Goal: Task Accomplishment & Management: Use online tool/utility

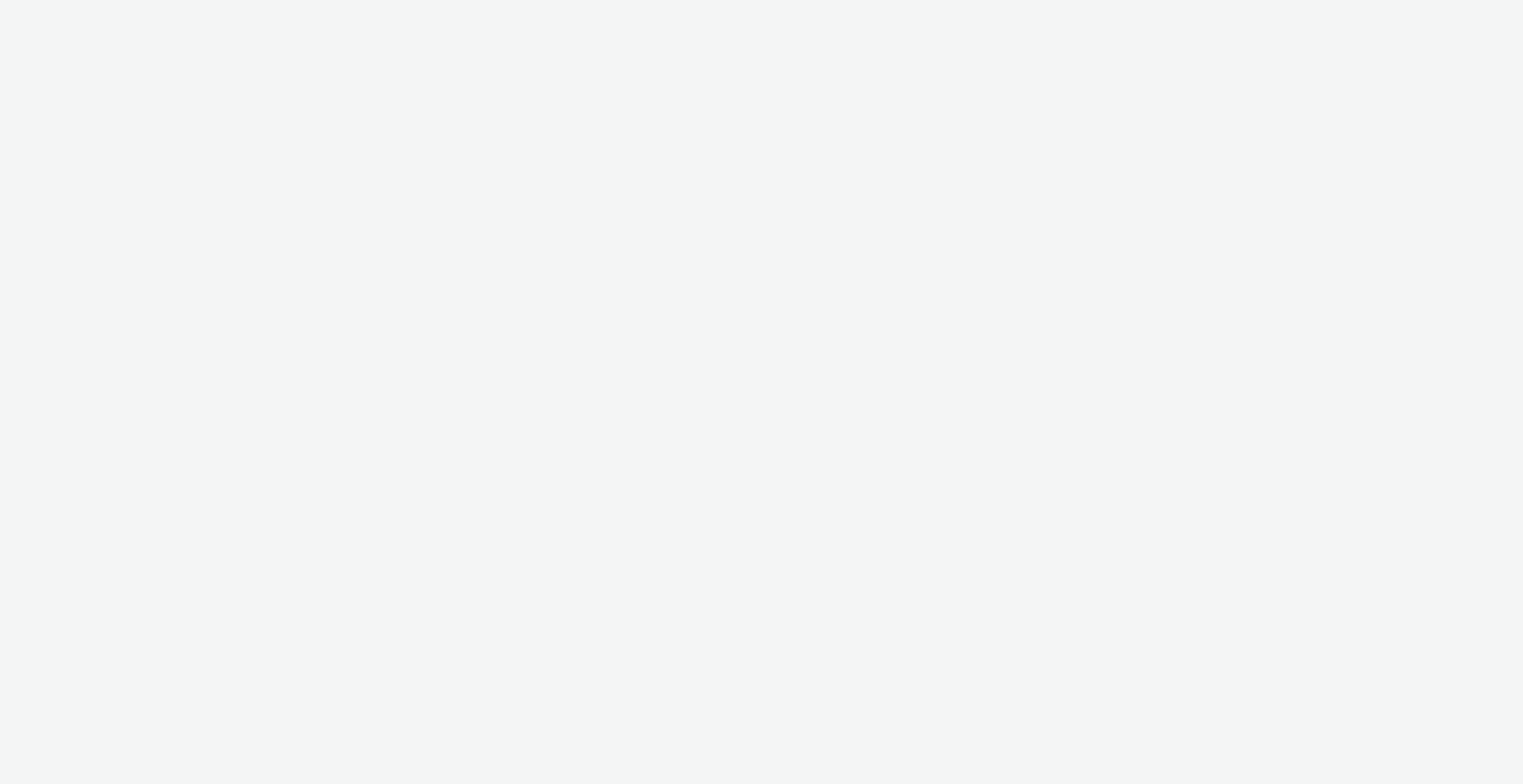
select select "c2295f28-7c96-446f-b279-53c23ee2b854"
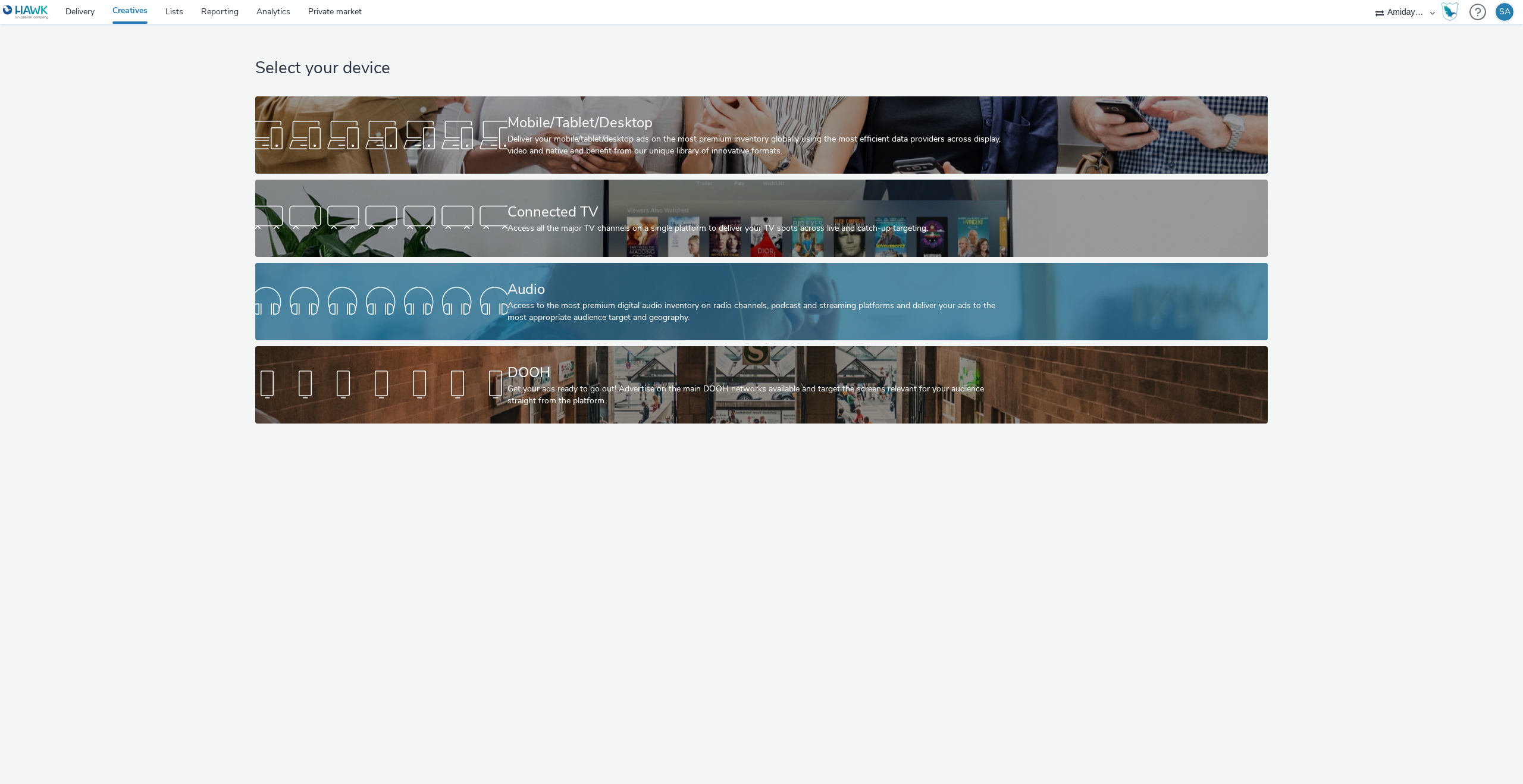
click at [581, 273] on div "Audio Access to the most premium digital audio inventory on radio channels, pod…" at bounding box center [759, 302] width 504 height 78
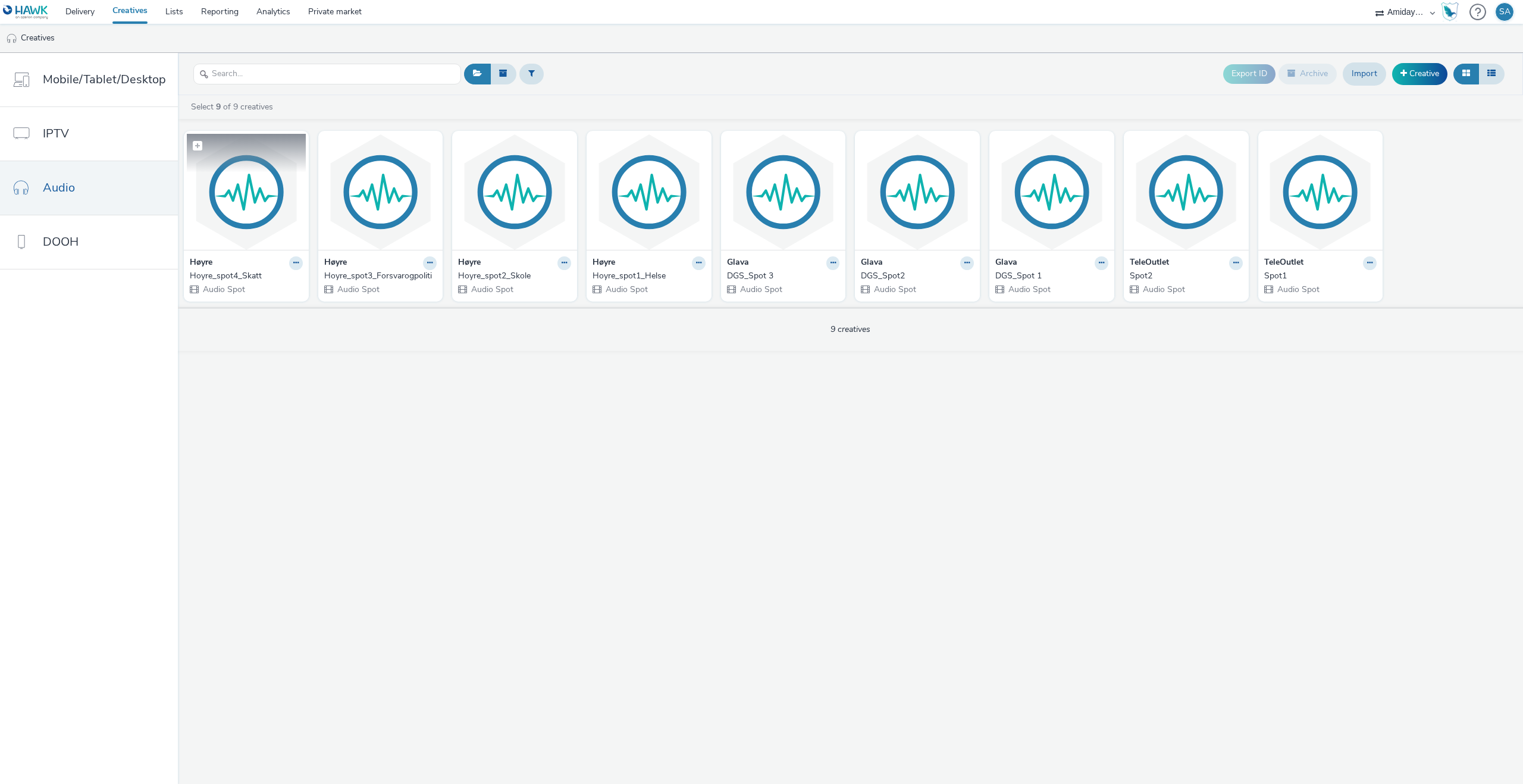
click at [229, 199] on img at bounding box center [246, 192] width 119 height 116
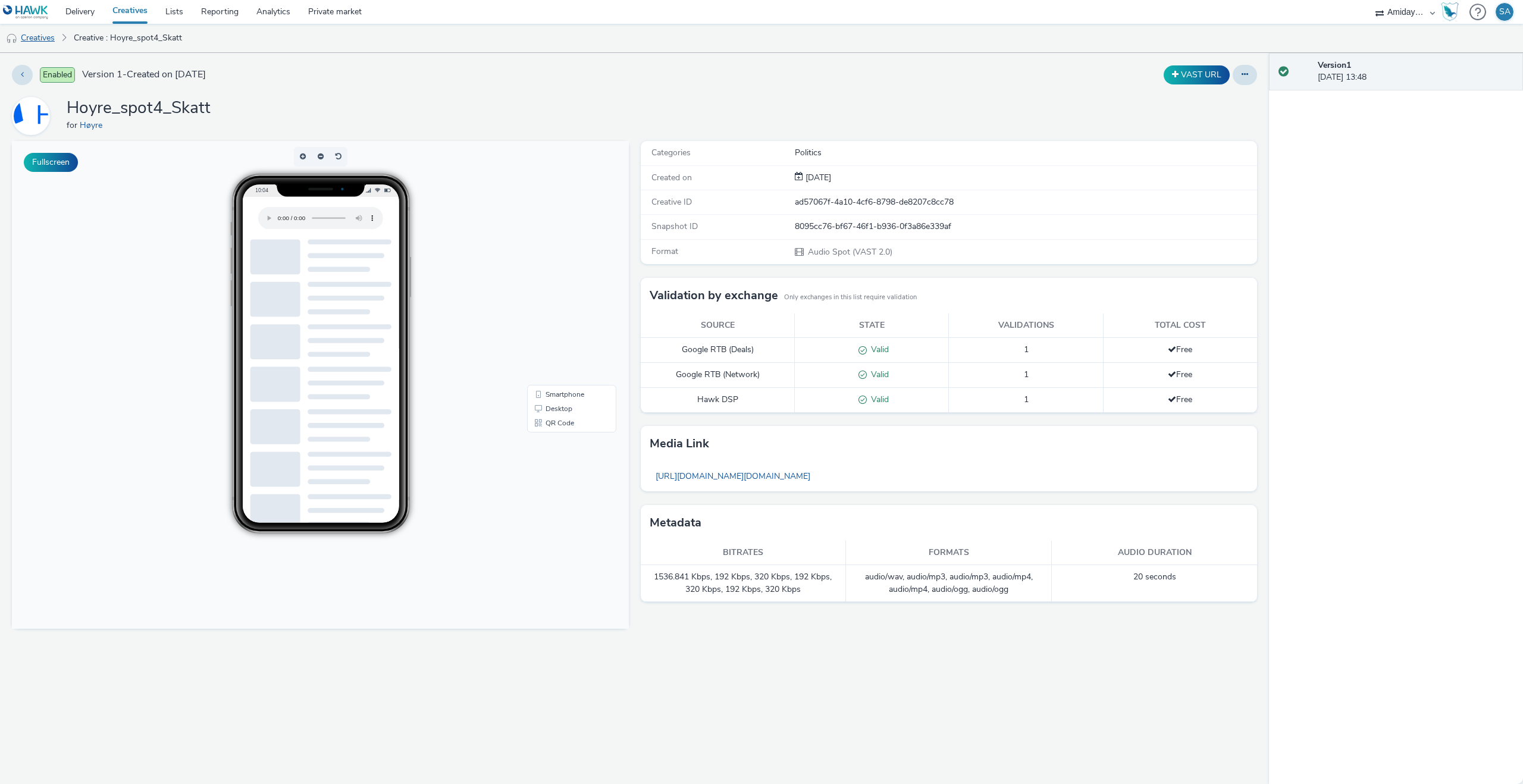
click at [54, 34] on link "Creatives" at bounding box center [30, 38] width 61 height 28
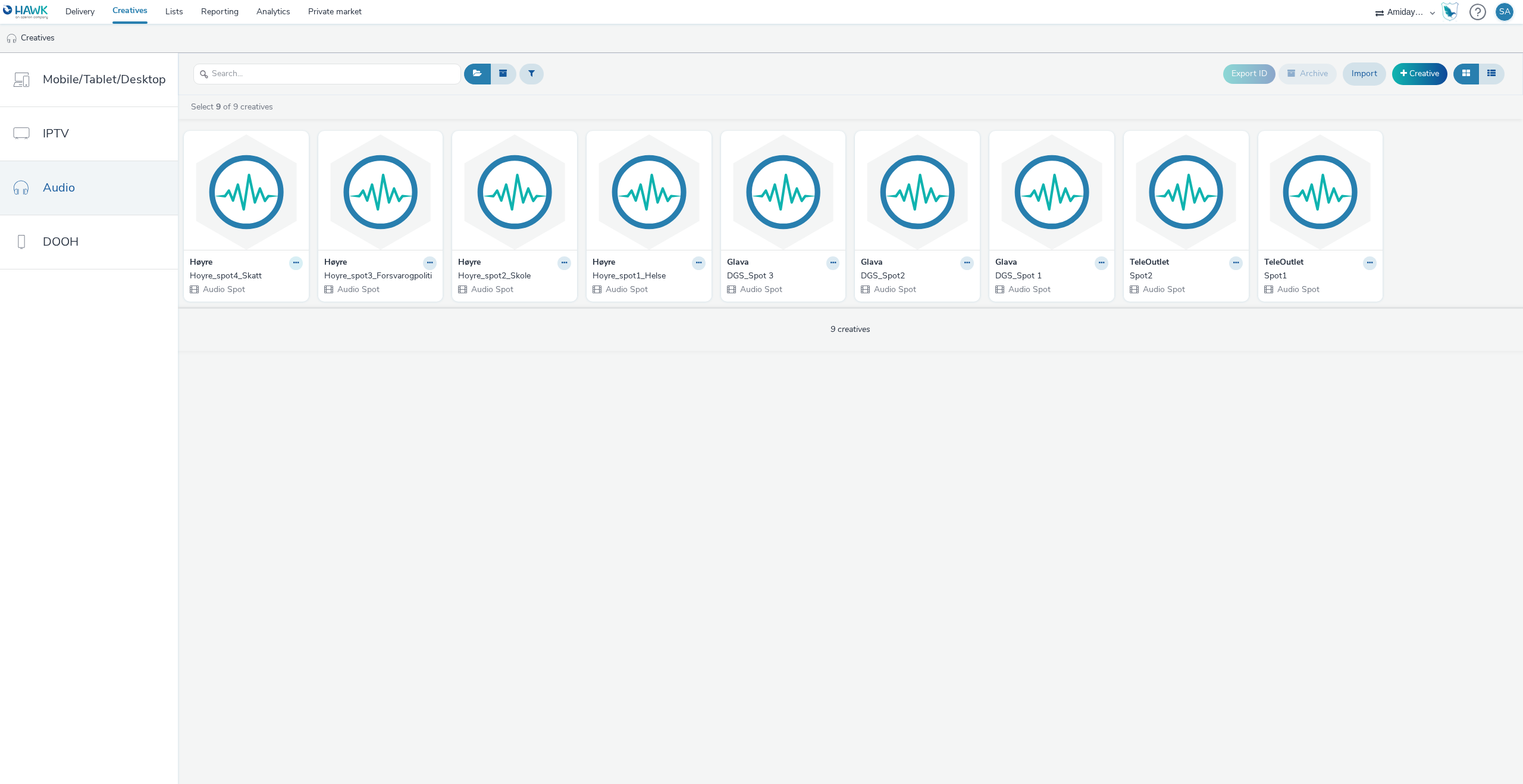
click at [295, 260] on icon at bounding box center [296, 263] width 5 height 7
click at [271, 282] on link "Edit" at bounding box center [258, 283] width 89 height 24
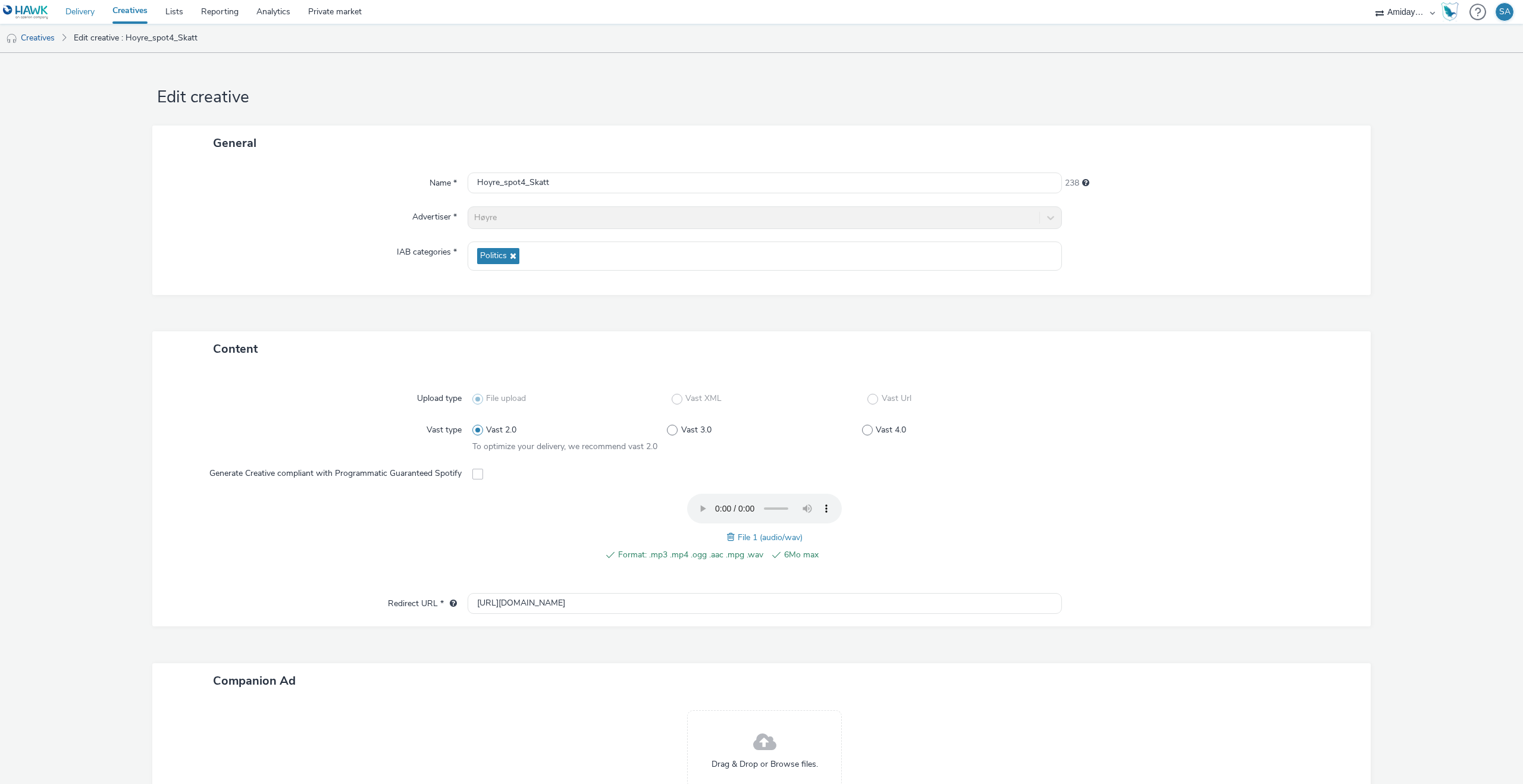
click at [81, 11] on link "Delivery" at bounding box center [79, 11] width 47 height 24
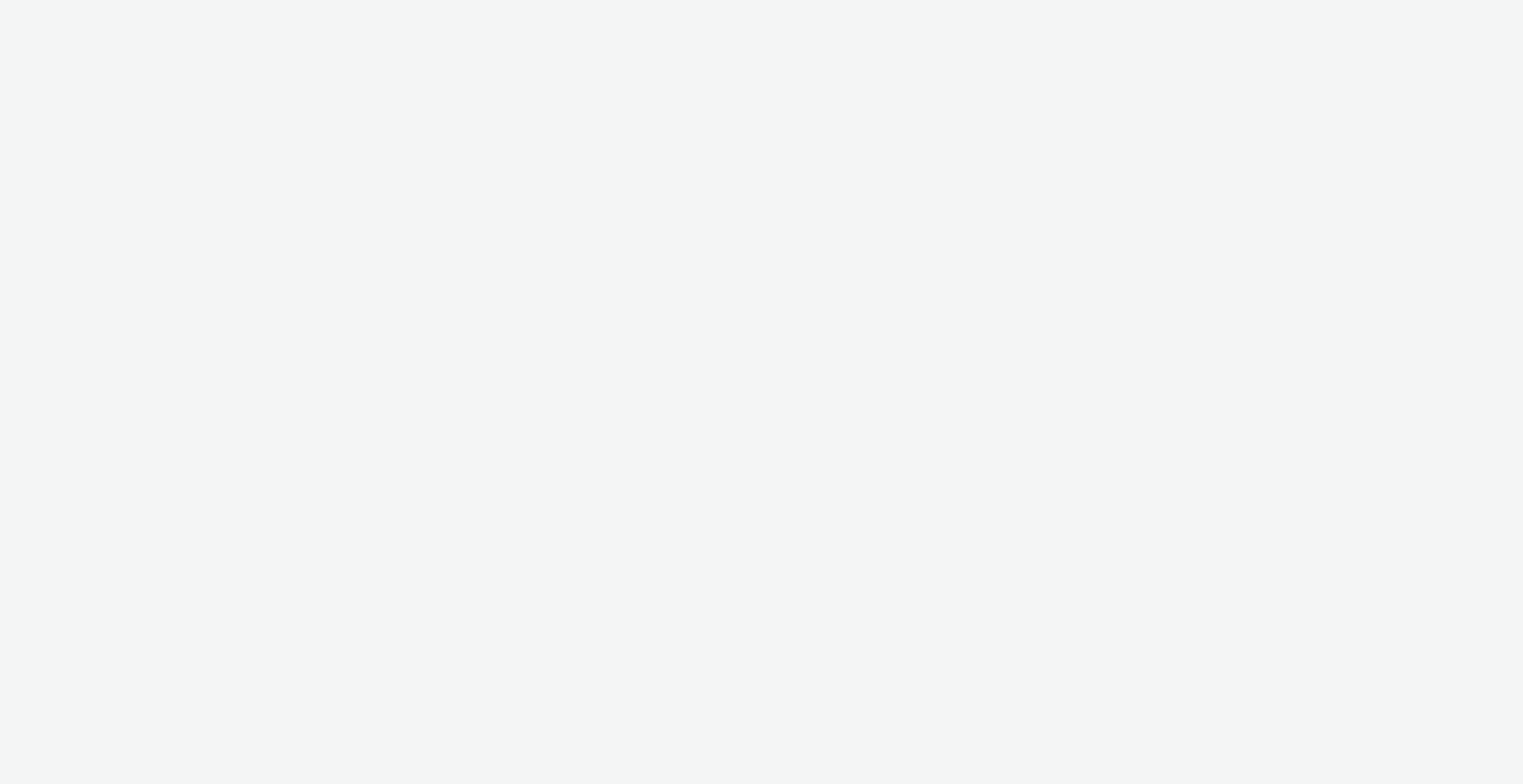
select select "c2295f28-7c96-446f-b279-53c23ee2b854"
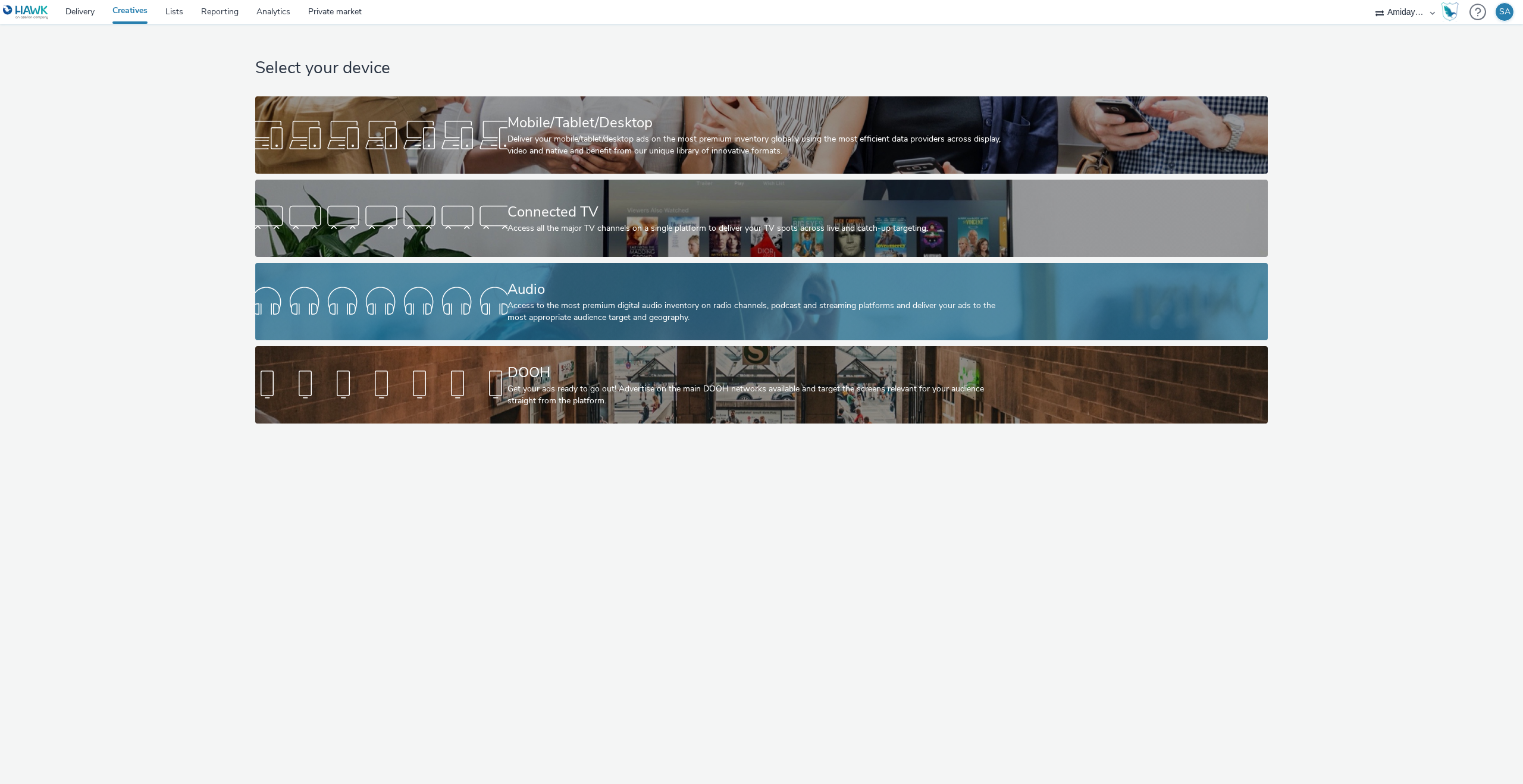
click at [488, 264] on link "Audio Access to the most premium digital audio inventory on radio channels, pod…" at bounding box center [761, 302] width 1013 height 78
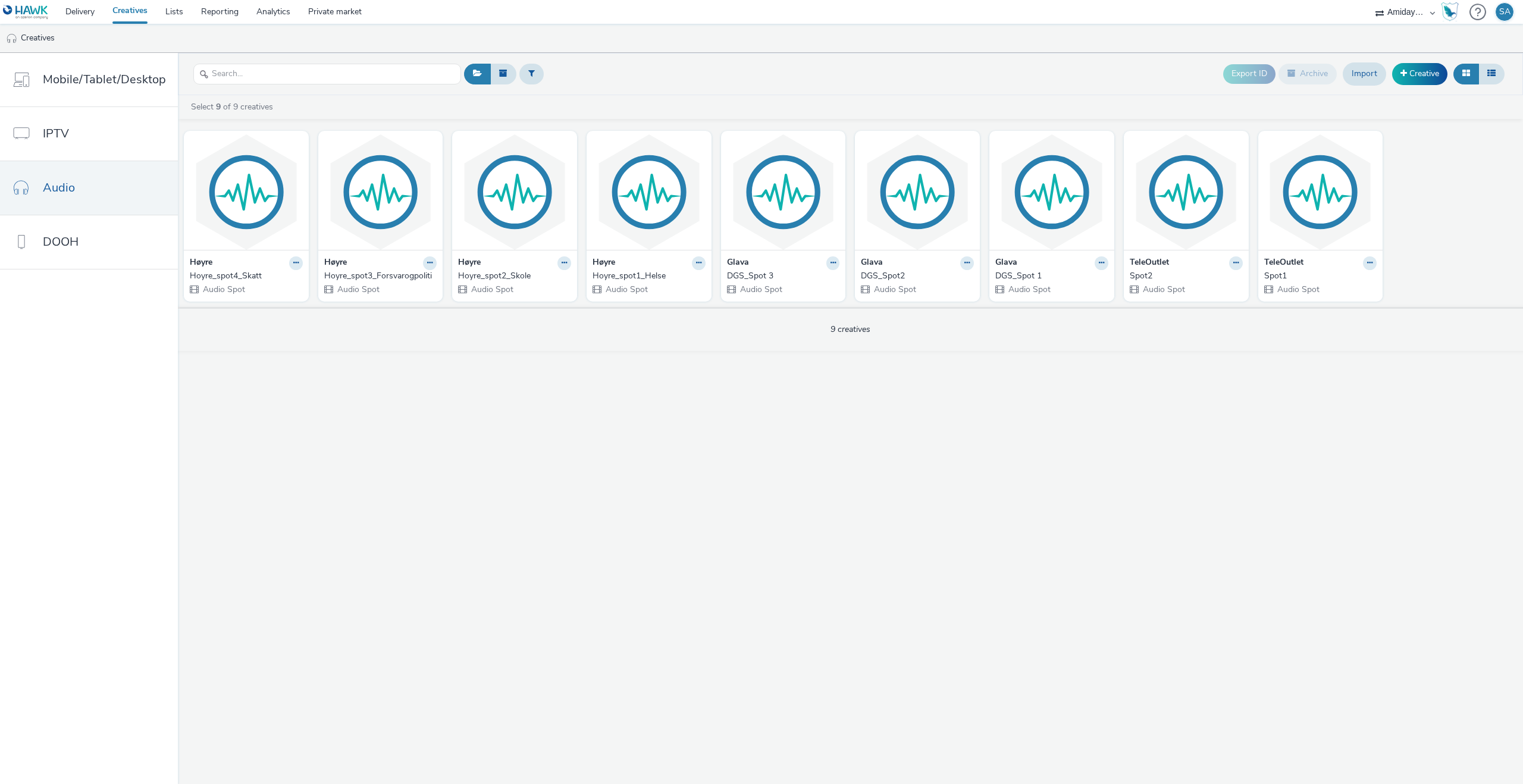
click at [1415, 13] on select "Adseo AS Akademiet AS Amidays AS Apriil Digital AS AZERION Beagle Media Dentsu …" at bounding box center [1405, 11] width 72 height 24
click at [78, 8] on link "Delivery" at bounding box center [79, 11] width 47 height 24
